Goal: Task Accomplishment & Management: Manage account settings

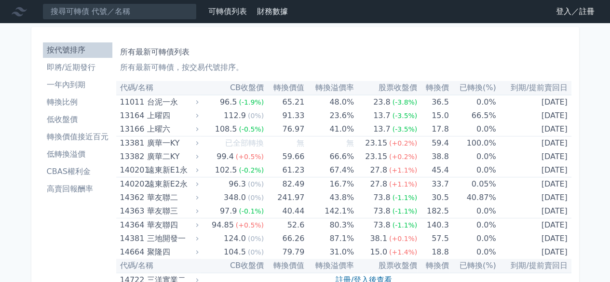
click at [554, 12] on link "登入／註冊" at bounding box center [576, 11] width 54 height 15
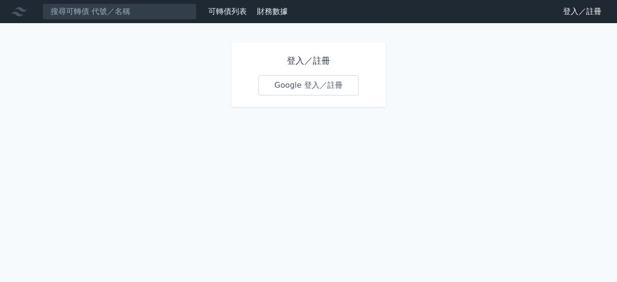
click at [296, 89] on link "Google 登入／註冊" at bounding box center [309, 85] width 100 height 20
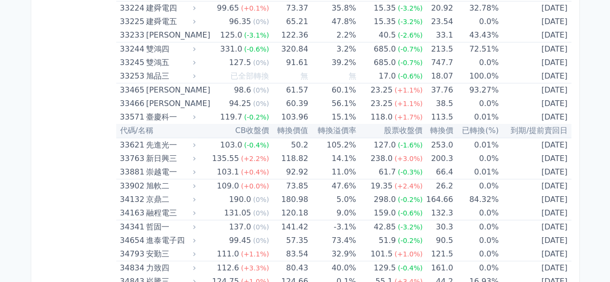
scroll to position [1930, 0]
